Goal: Task Accomplishment & Management: Manage account settings

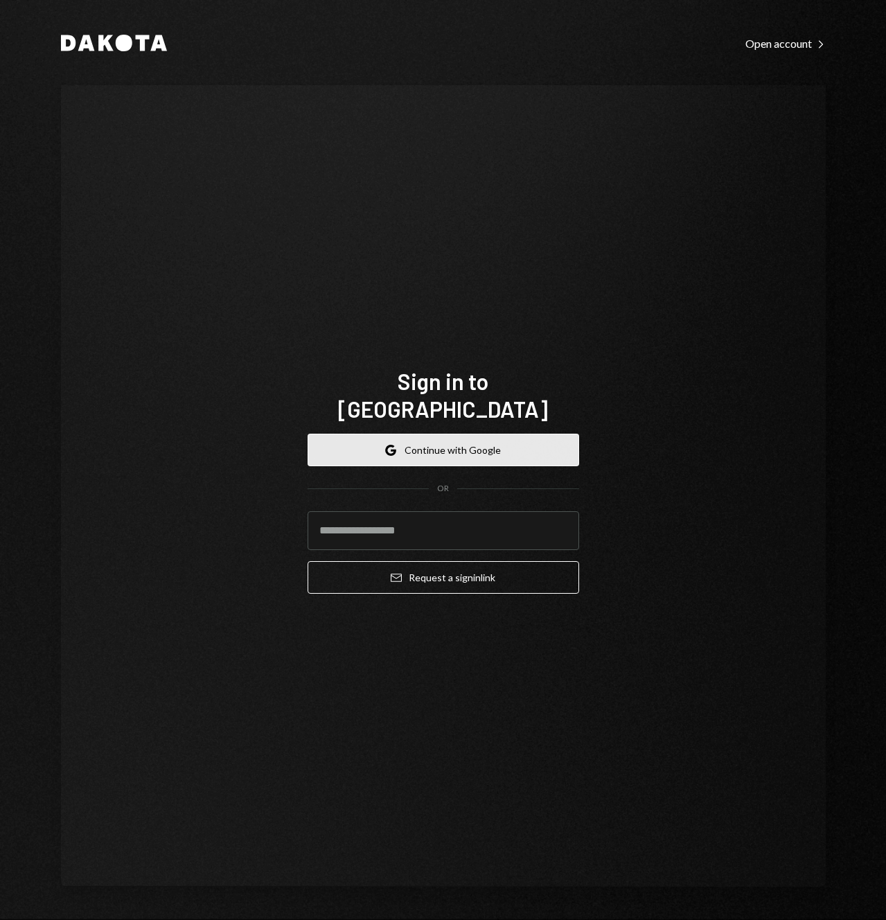
click at [463, 437] on button "Google Continue with Google" at bounding box center [442, 450] width 271 height 33
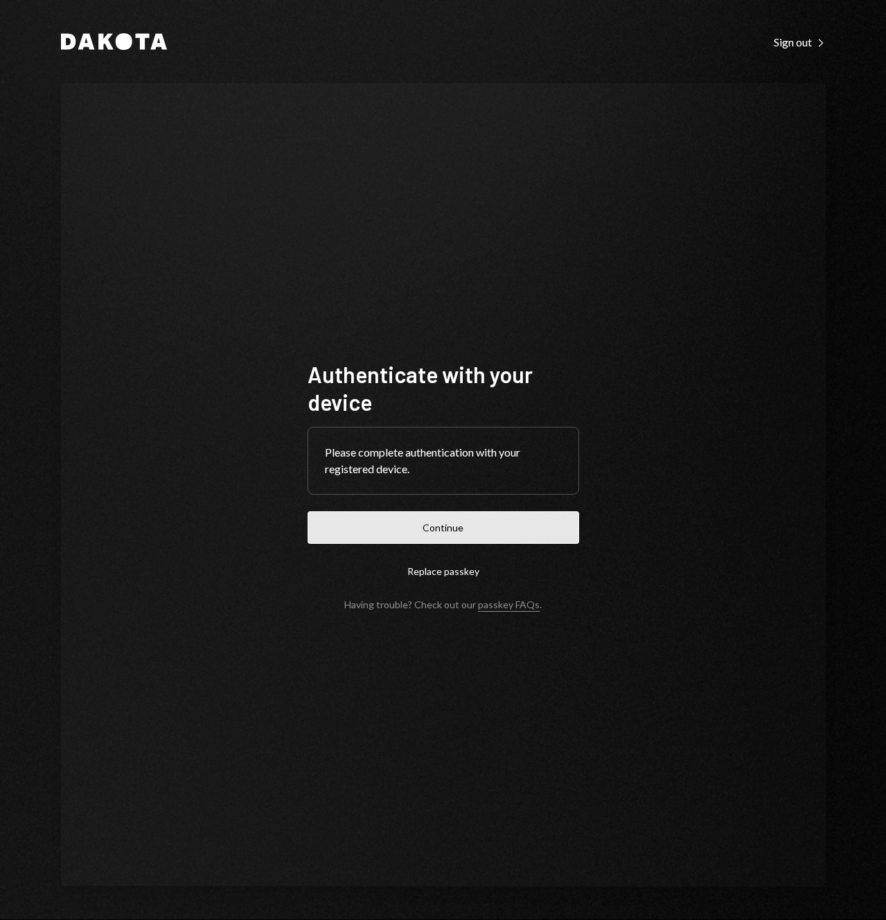
click at [505, 526] on button "Continue" at bounding box center [442, 527] width 271 height 33
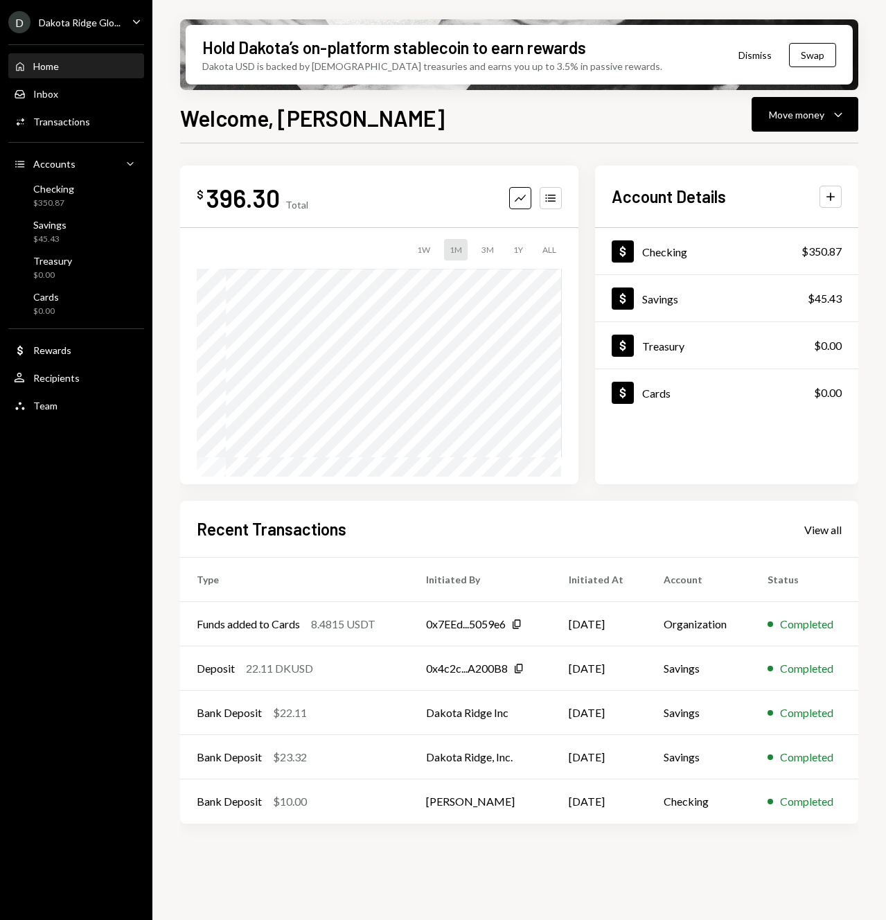
click at [126, 28] on div "D Dakota Ridge Glo... Caret Down" at bounding box center [76, 22] width 152 height 22
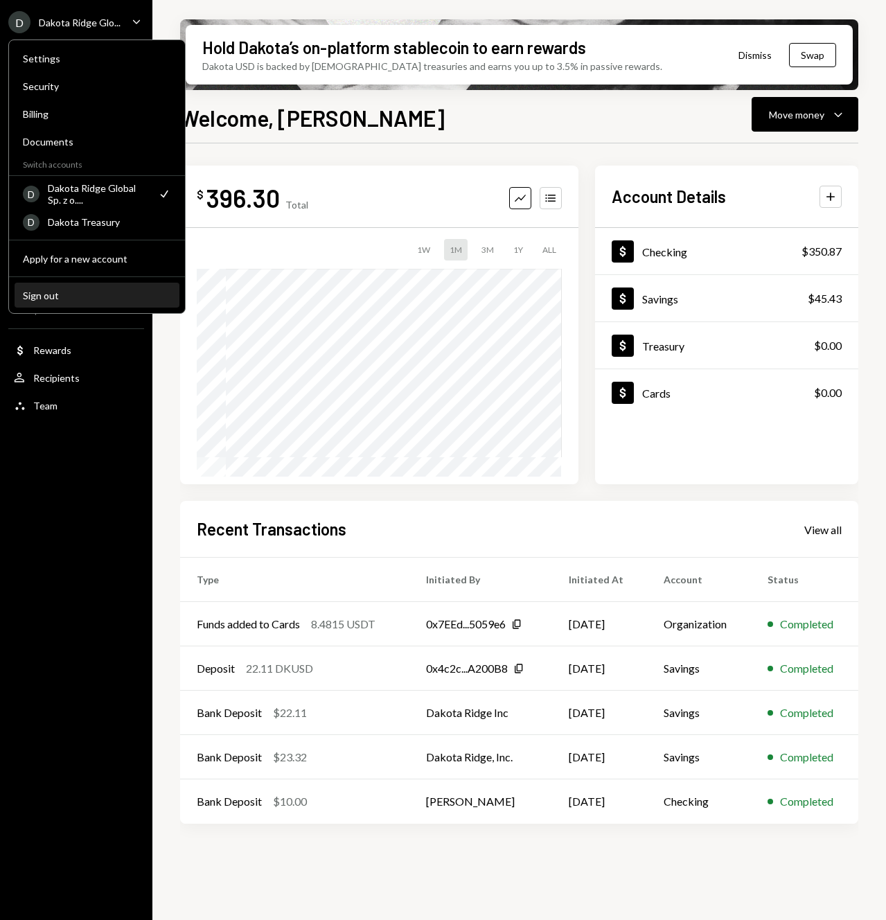
click at [77, 299] on div "Sign out" at bounding box center [97, 295] width 148 height 12
